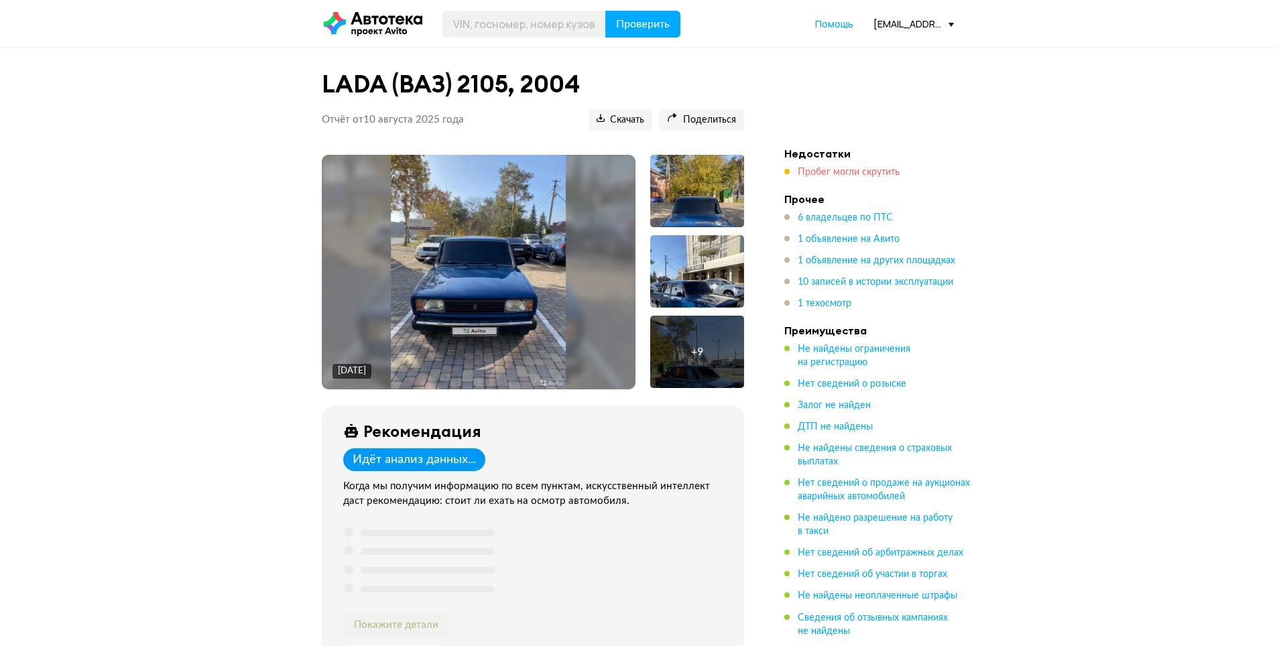
click at [827, 168] on span "Пробег могли скрутить" at bounding box center [849, 172] width 102 height 9
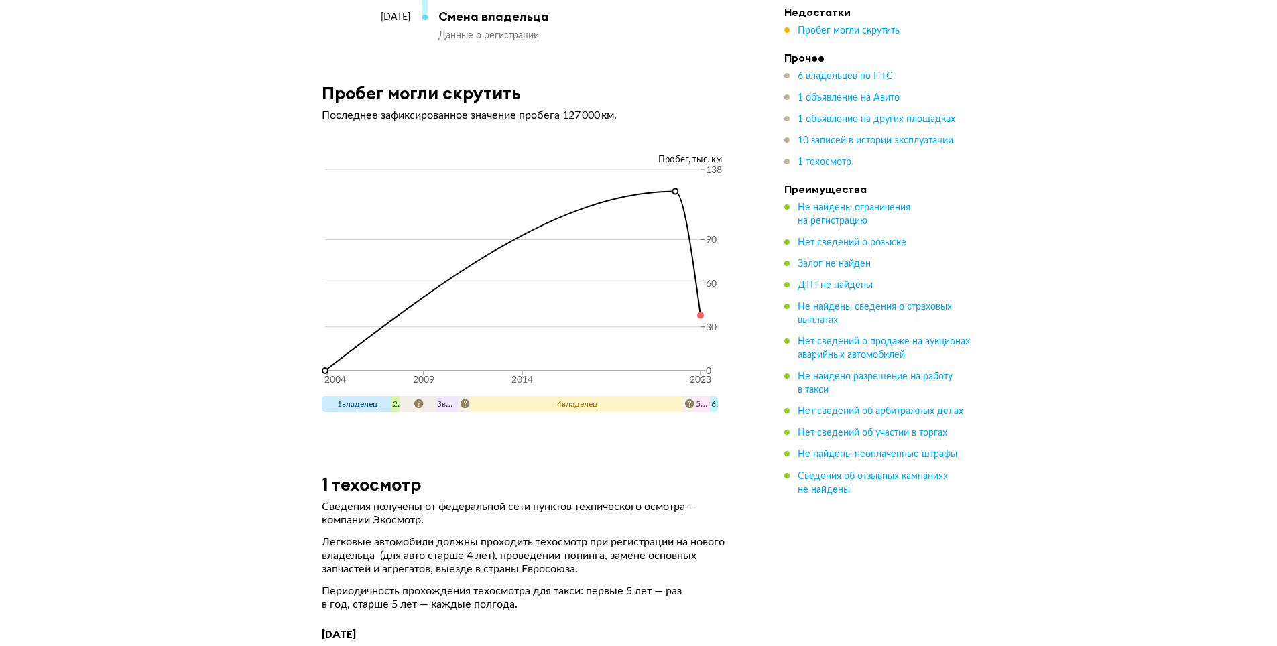
scroll to position [4703, 0]
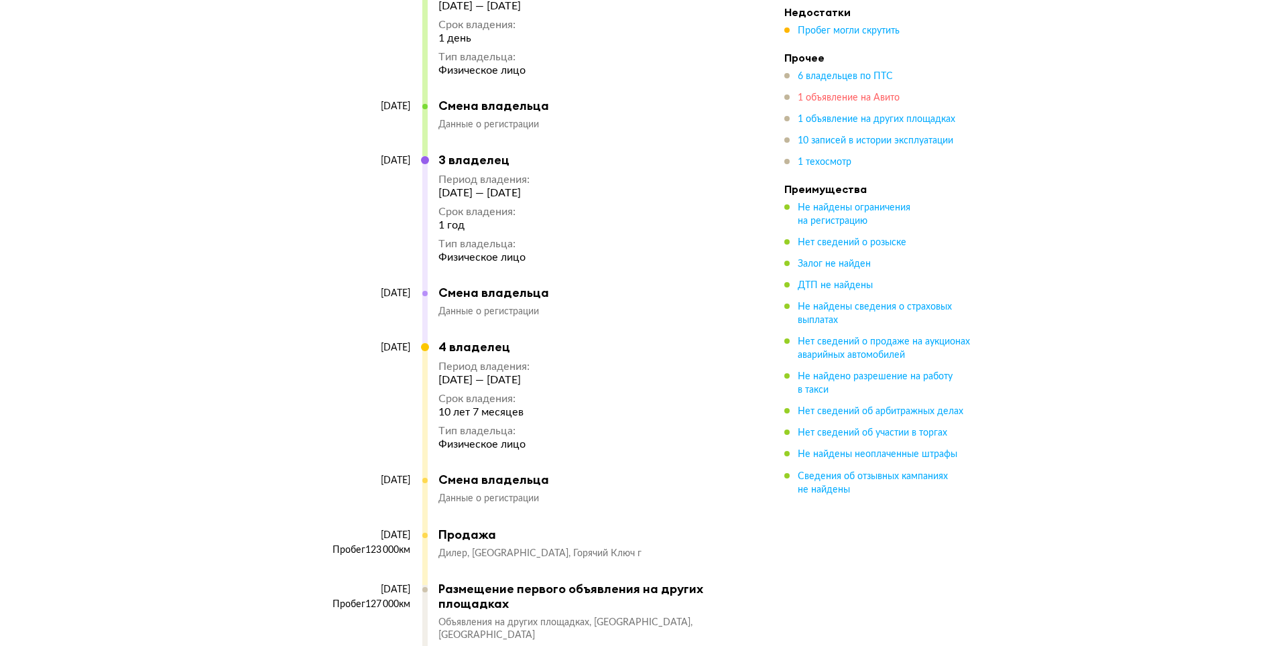
click at [825, 93] on span "1 объявление на Авито" at bounding box center [849, 97] width 102 height 9
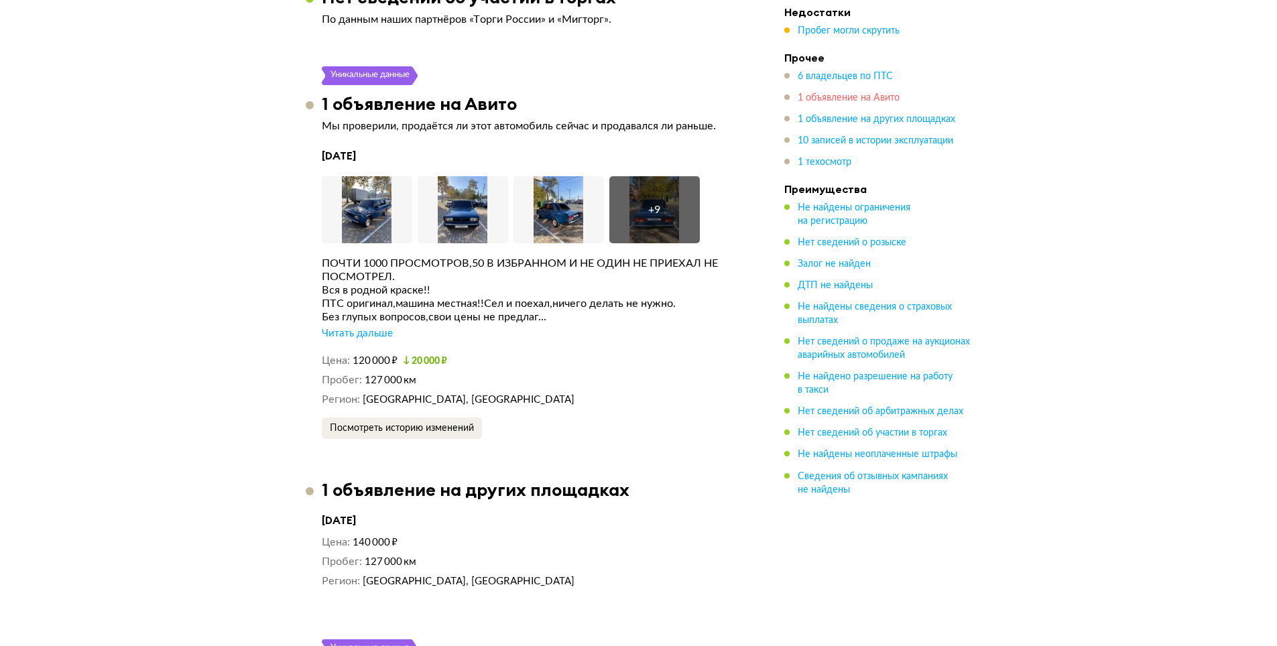
scroll to position [2438, 0]
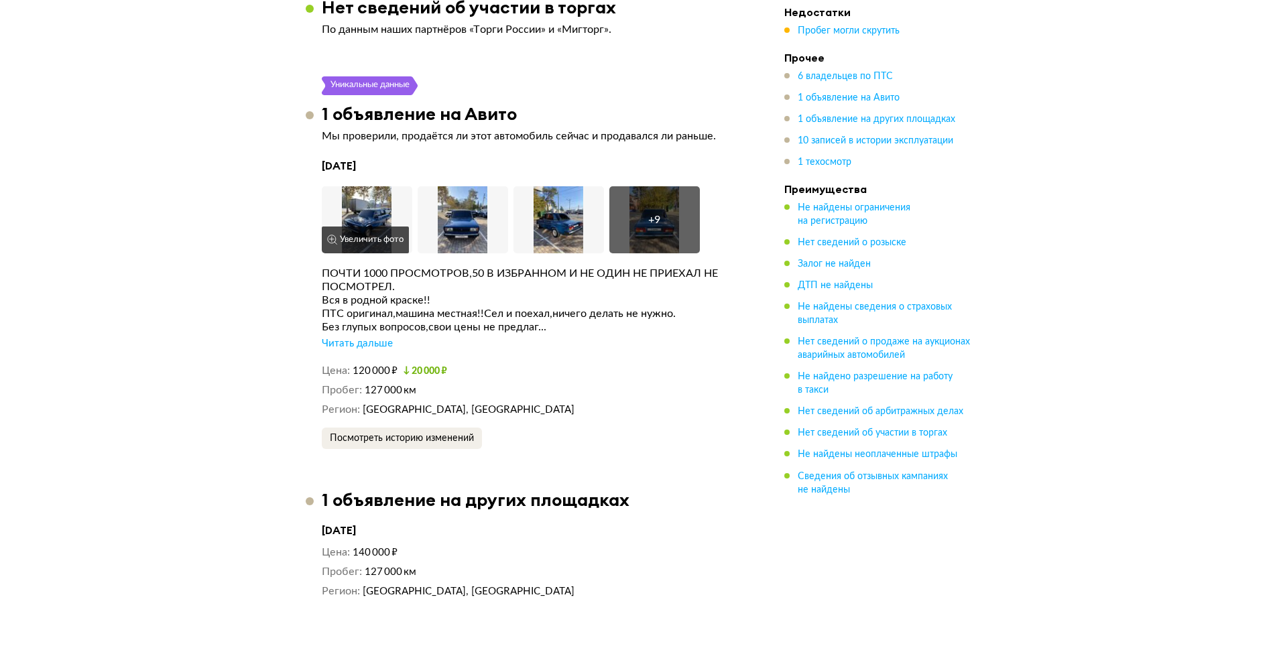
click at [377, 211] on img at bounding box center [367, 219] width 91 height 67
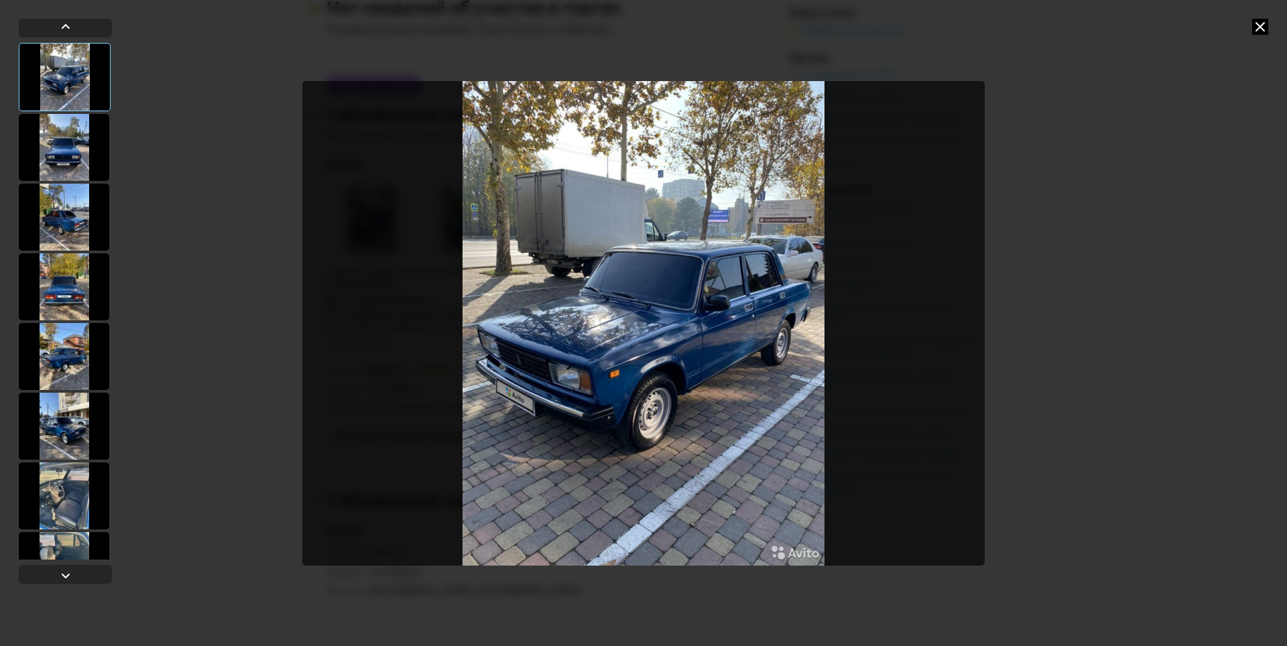
click at [65, 150] on div at bounding box center [64, 147] width 91 height 67
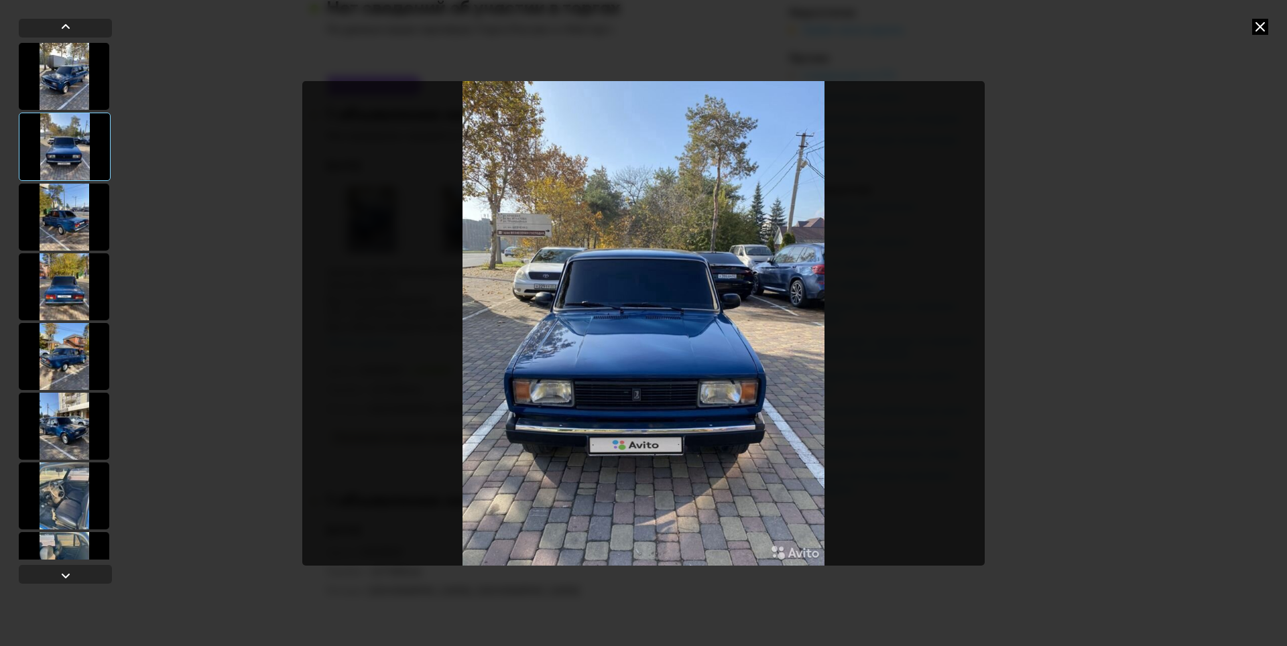
click at [72, 215] on div at bounding box center [64, 217] width 91 height 67
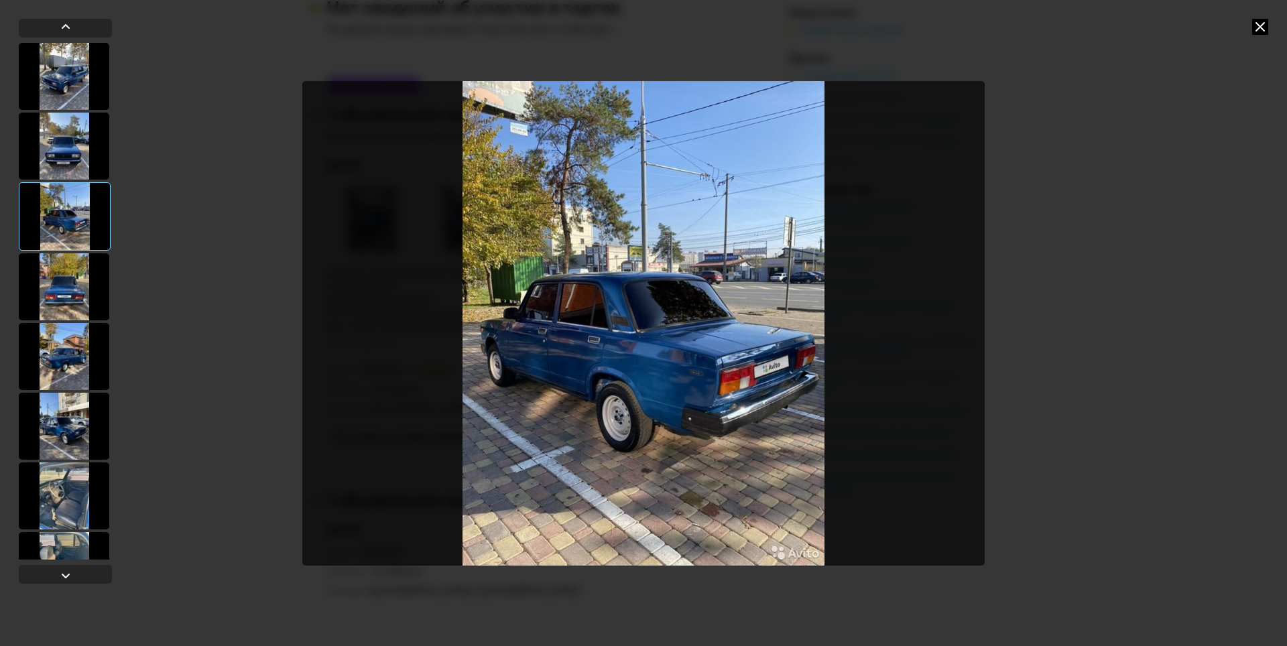
click at [80, 286] on div at bounding box center [64, 286] width 91 height 67
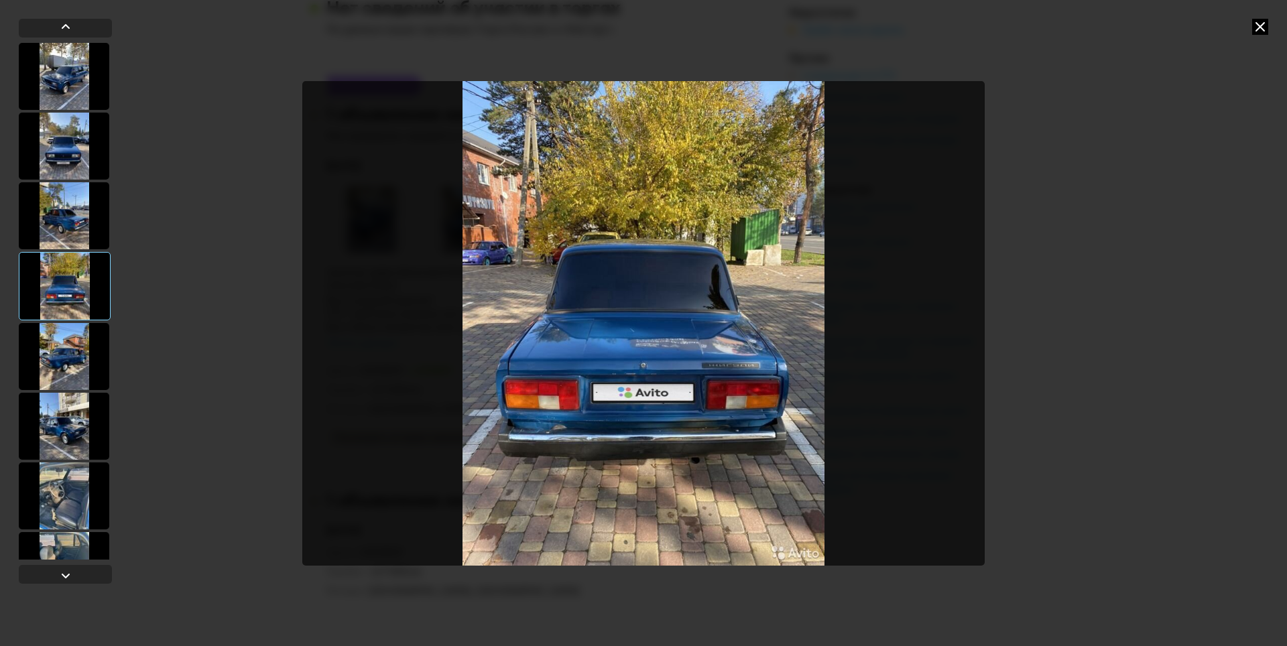
click at [64, 358] on div at bounding box center [64, 356] width 91 height 67
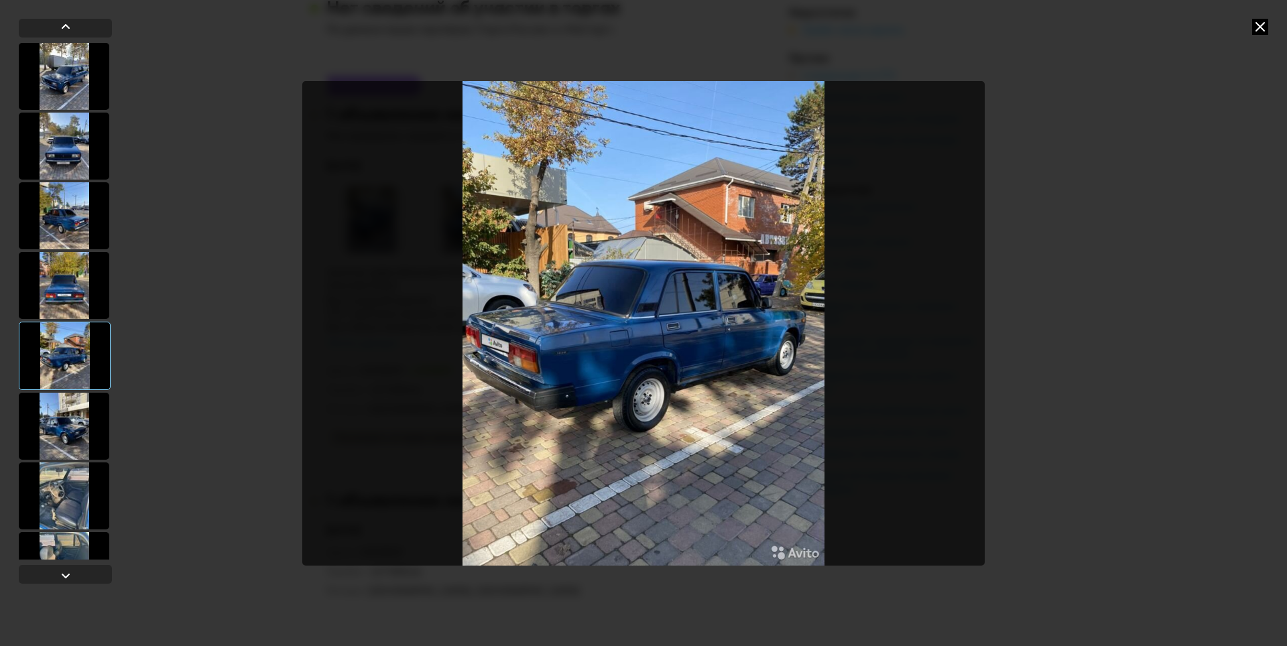
click at [1263, 23] on icon at bounding box center [1261, 27] width 16 height 16
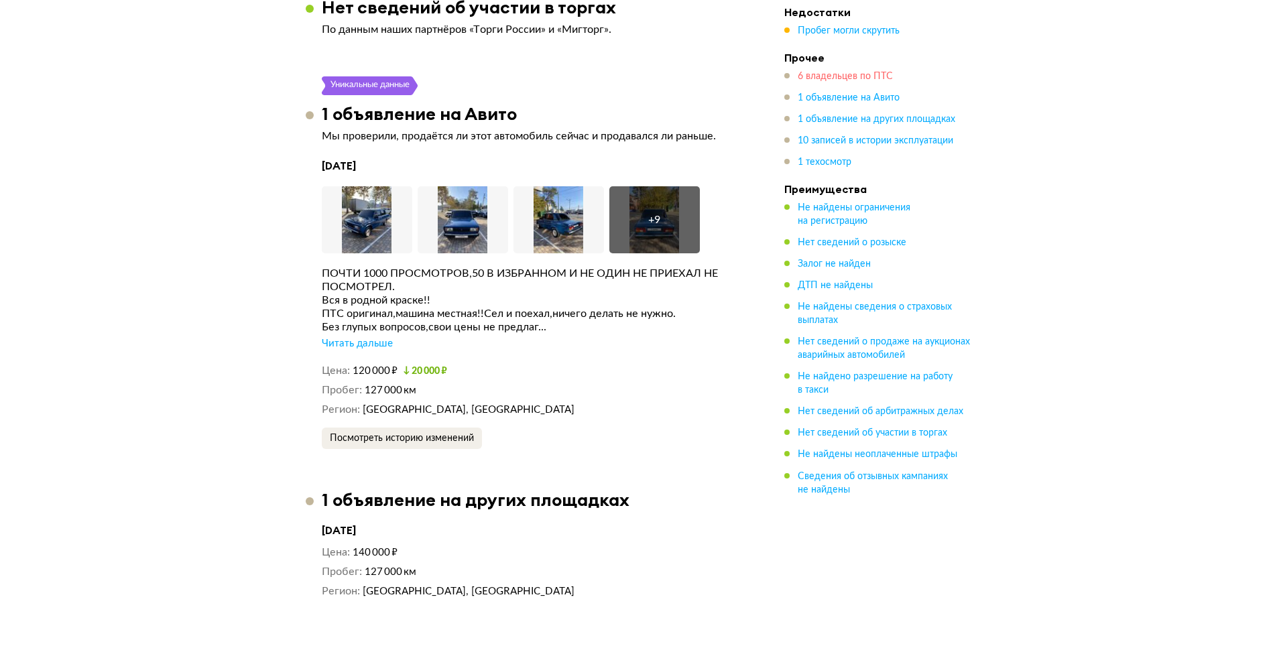
click at [833, 76] on span "6 владельцев по ПТС" at bounding box center [845, 76] width 95 height 9
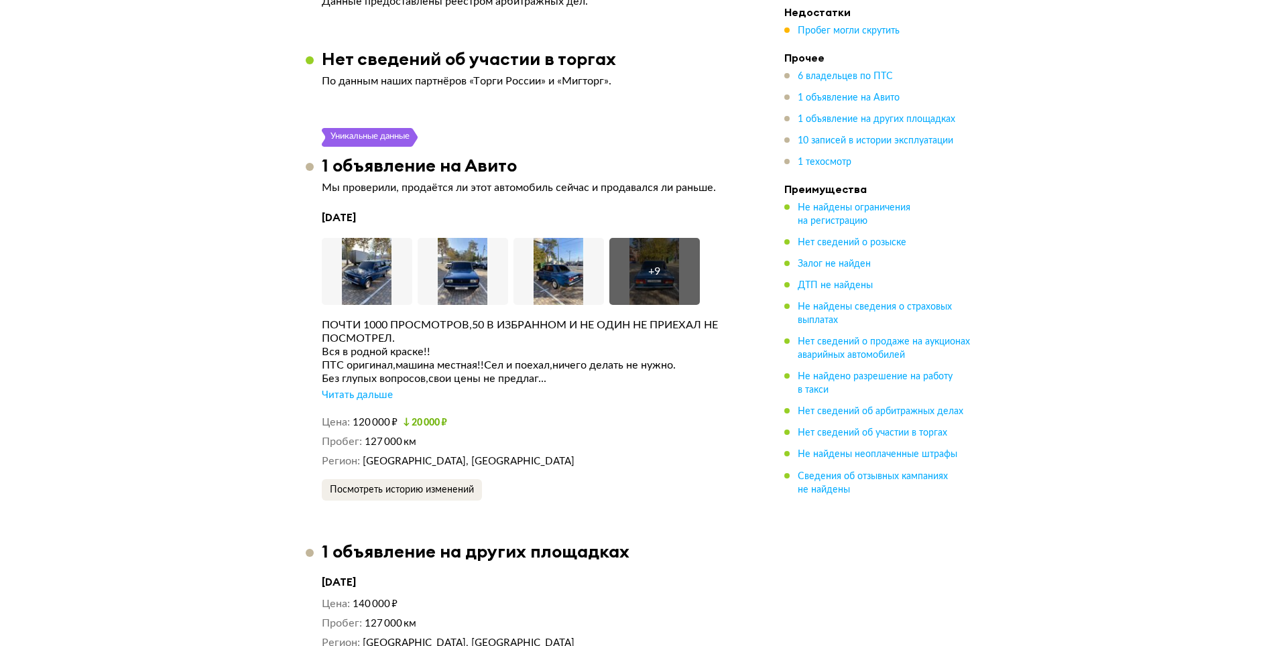
scroll to position [0, 0]
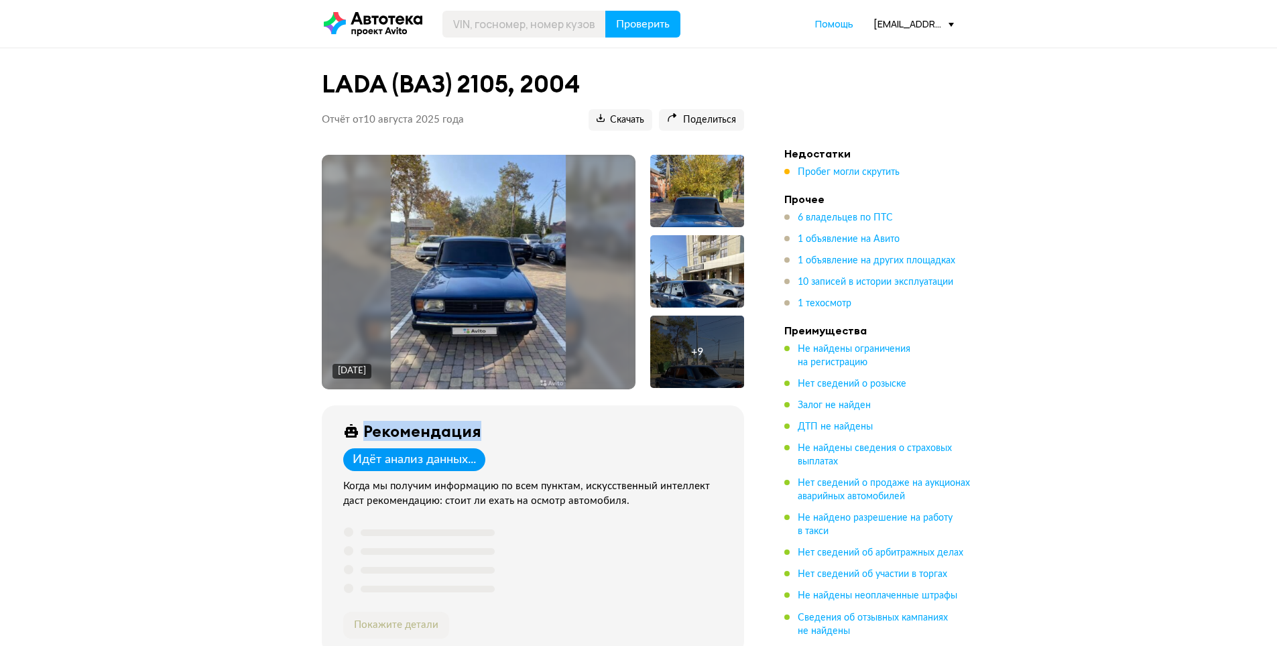
drag, startPoint x: 400, startPoint y: 416, endPoint x: 614, endPoint y: 431, distance: 214.4
click at [614, 431] on div "Рекомендация Идёт анализ данных... Когда мы получим информацию по всем пунктам,…" at bounding box center [533, 530] width 422 height 249
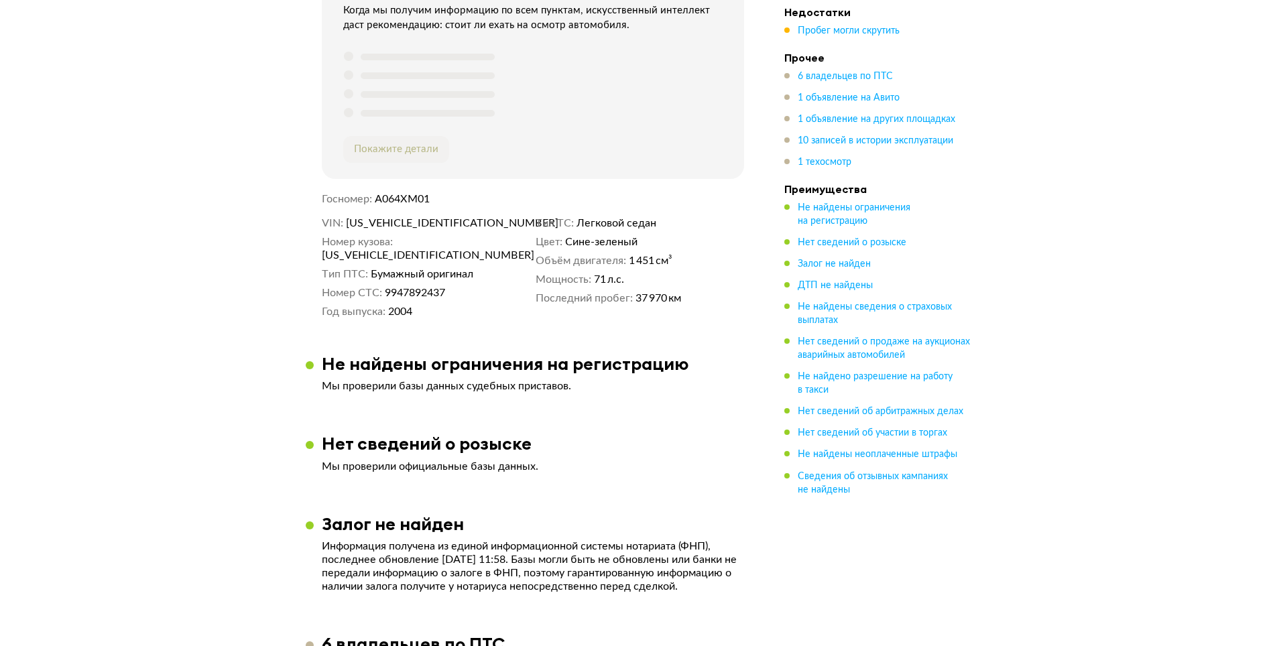
scroll to position [268, 0]
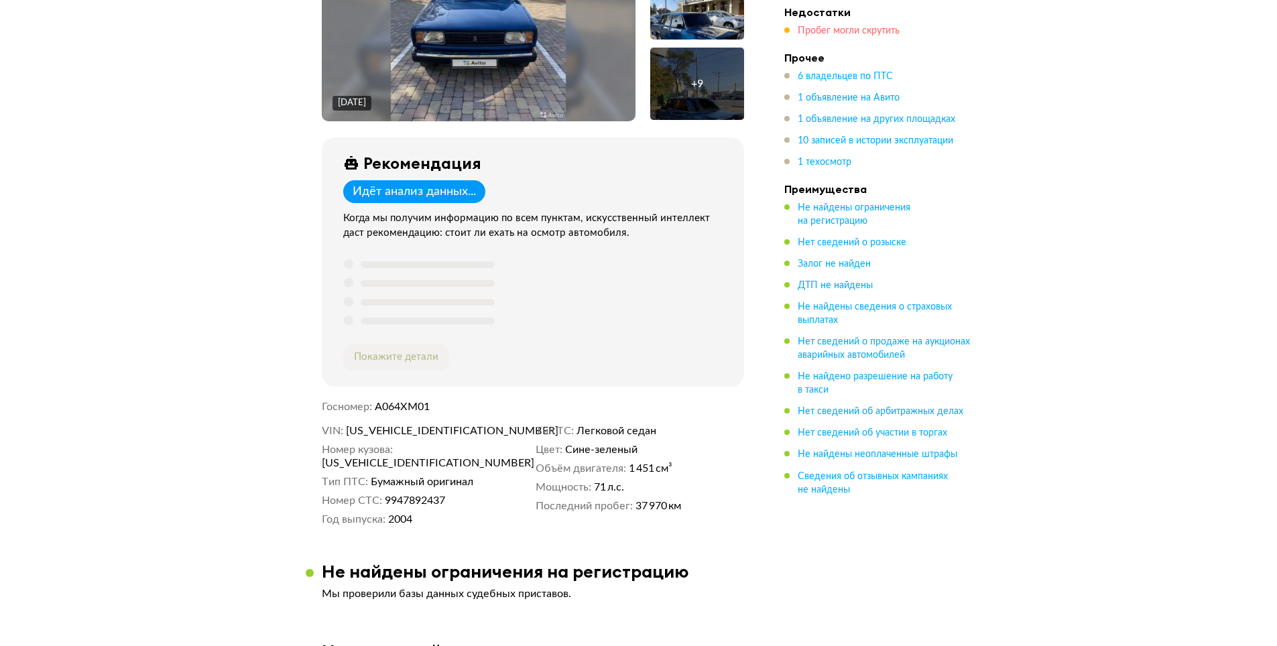
click at [842, 34] on span "Пробег могли скрутить" at bounding box center [849, 30] width 102 height 9
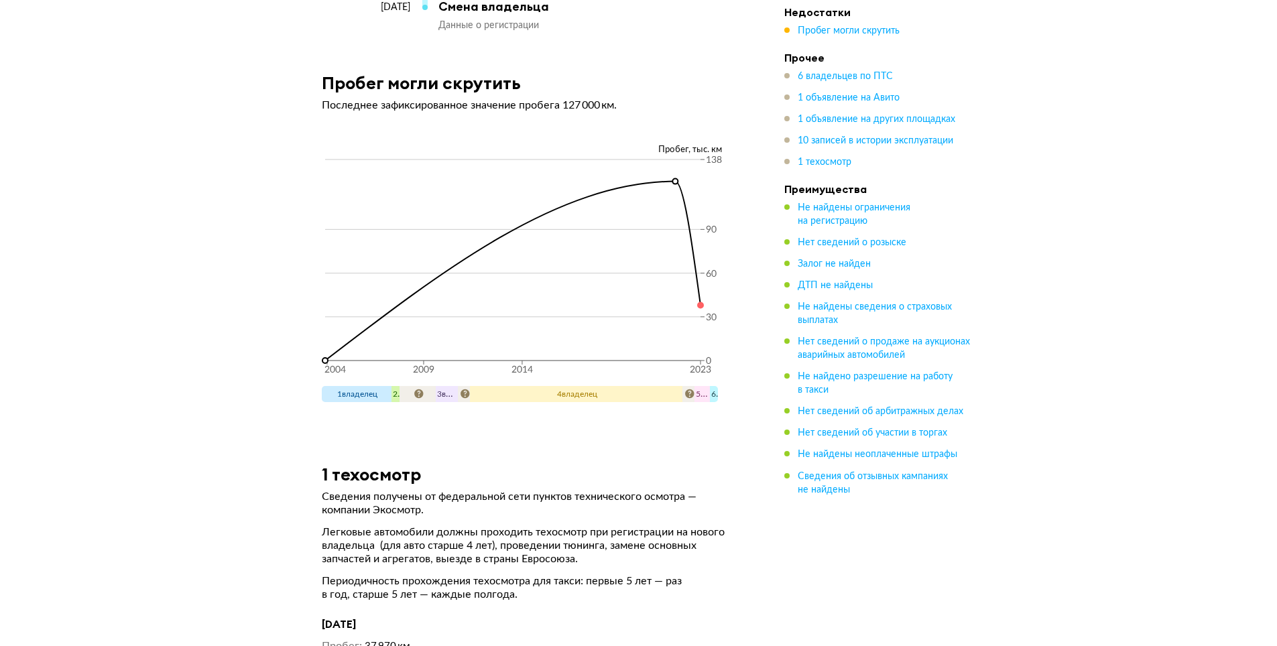
scroll to position [4569, 0]
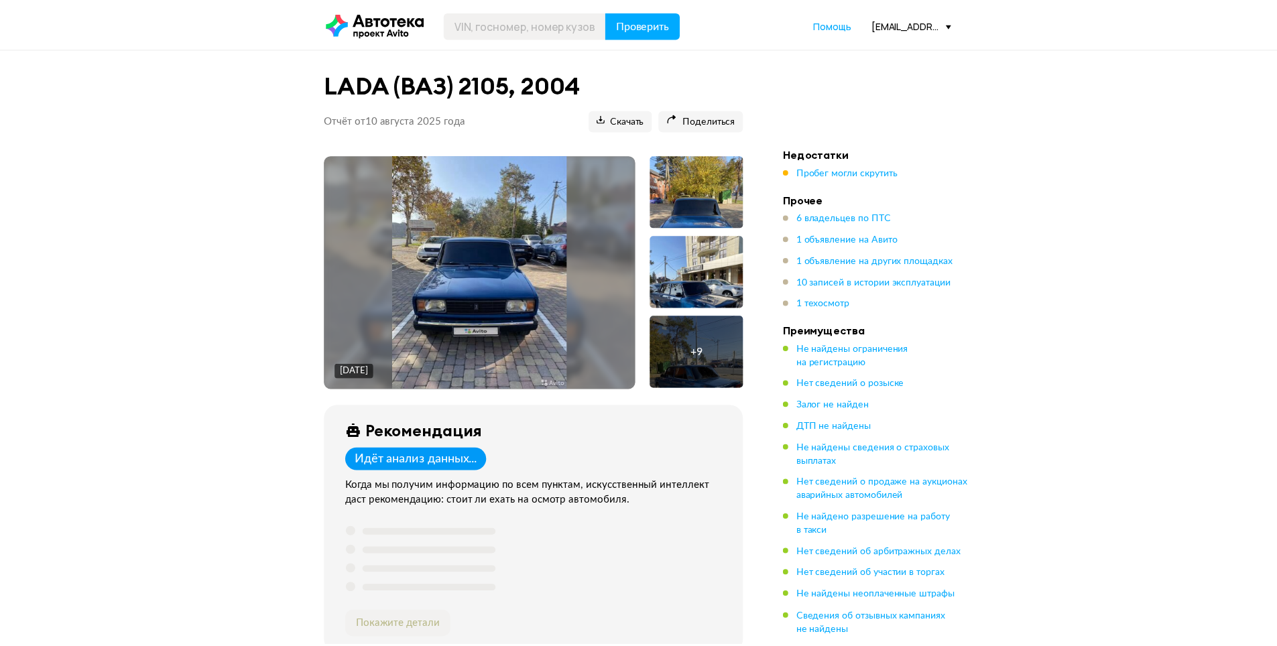
scroll to position [4569, 0]
